Goal: Task Accomplishment & Management: Manage account settings

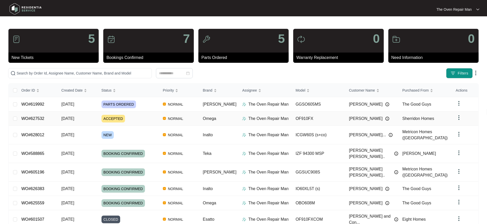
click at [146, 115] on div "ACCEPTED" at bounding box center [129, 119] width 57 height 8
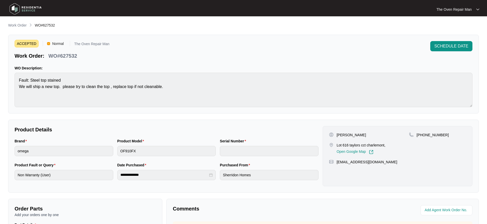
click at [101, 144] on div "Brand" at bounding box center [64, 143] width 99 height 8
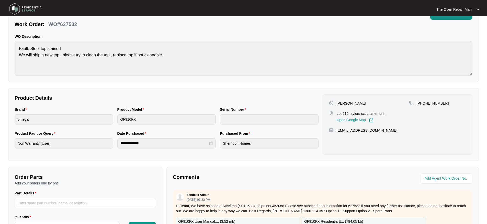
scroll to position [26, 0]
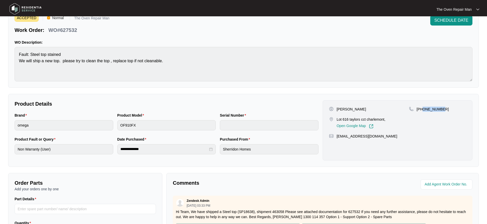
copy p "410000307"
drag, startPoint x: 439, startPoint y: 109, endPoint x: 423, endPoint y: 109, distance: 15.8
click at [423, 109] on div "[PHONE_NUMBER]" at bounding box center [437, 109] width 57 height 5
click at [385, 125] on div "Open Google Map" at bounding box center [361, 125] width 49 height 7
drag, startPoint x: 375, startPoint y: 118, endPoint x: 337, endPoint y: 117, distance: 38.1
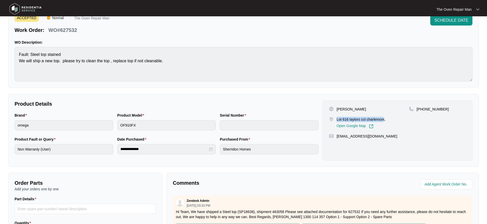
click at [337, 117] on p "Lot 616 taylors cct charlemont," at bounding box center [361, 119] width 49 height 5
copy p "Lot 616 taylors cct charlemon"
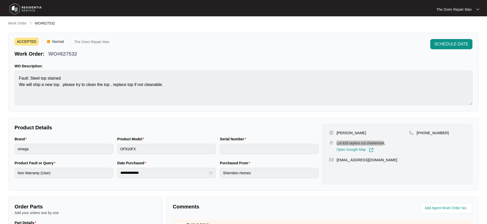
scroll to position [0, 0]
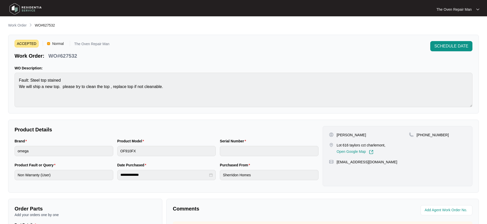
click at [74, 54] on p "WO#627532" at bounding box center [62, 55] width 29 height 7
copy p "627532"
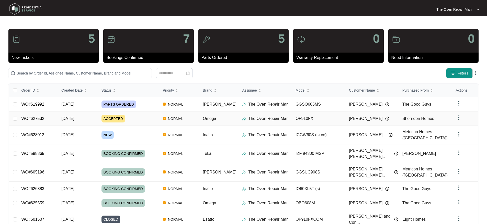
click at [139, 116] on div "ACCEPTED" at bounding box center [129, 119] width 57 height 8
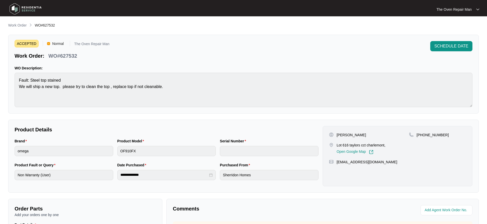
drag, startPoint x: 29, startPoint y: 43, endPoint x: 40, endPoint y: 38, distance: 12.5
click at [29, 43] on span "ACCEPTED" at bounding box center [27, 44] width 24 height 8
click at [446, 48] on span "SCHEDULE DATE" at bounding box center [451, 46] width 34 height 6
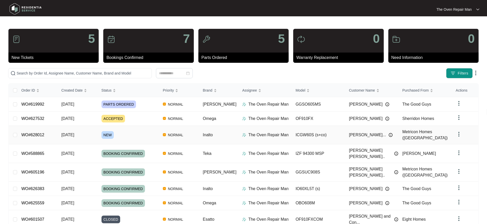
click at [153, 135] on div "NEW" at bounding box center [129, 135] width 57 height 8
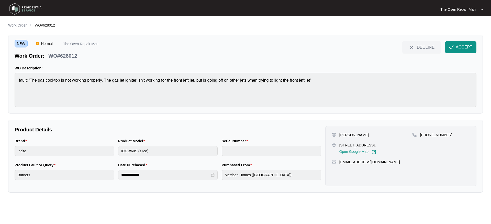
drag, startPoint x: 374, startPoint y: 136, endPoint x: 343, endPoint y: 132, distance: 30.7
click at [343, 132] on div "[PERSON_NAME] [STREET_ADDRESS], Open Google Map [PHONE_NUMBER] [EMAIL_ADDRESS][…" at bounding box center [400, 156] width 151 height 60
copy p "[PERSON_NAME]"
drag, startPoint x: 445, startPoint y: 134, endPoint x: 265, endPoint y: 125, distance: 179.9
click at [426, 136] on div "[PHONE_NUMBER]" at bounding box center [441, 135] width 58 height 5
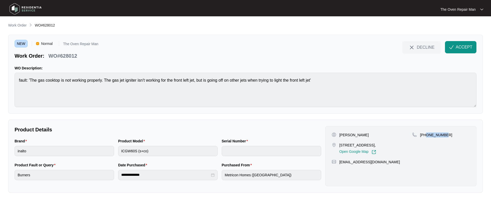
copy p "413449807"
drag, startPoint x: 361, startPoint y: 151, endPoint x: 340, endPoint y: 147, distance: 22.1
click at [340, 147] on p "[STREET_ADDRESS]," at bounding box center [357, 145] width 37 height 5
copy p "[STREET_ADDRESS],"
drag, startPoint x: 85, startPoint y: 68, endPoint x: 83, endPoint y: 66, distance: 2.7
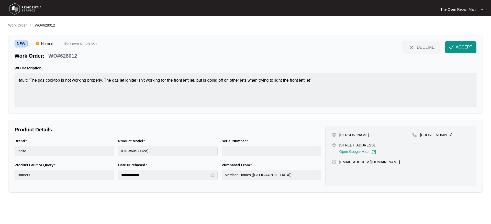
click at [85, 68] on p "WO Description:" at bounding box center [246, 68] width 462 height 5
click at [75, 58] on p "WO#628012" at bounding box center [62, 55] width 29 height 7
copy p "628012"
click at [457, 50] on span "ACCEPT" at bounding box center [463, 47] width 17 height 6
